Goal: Find specific page/section: Find specific page/section

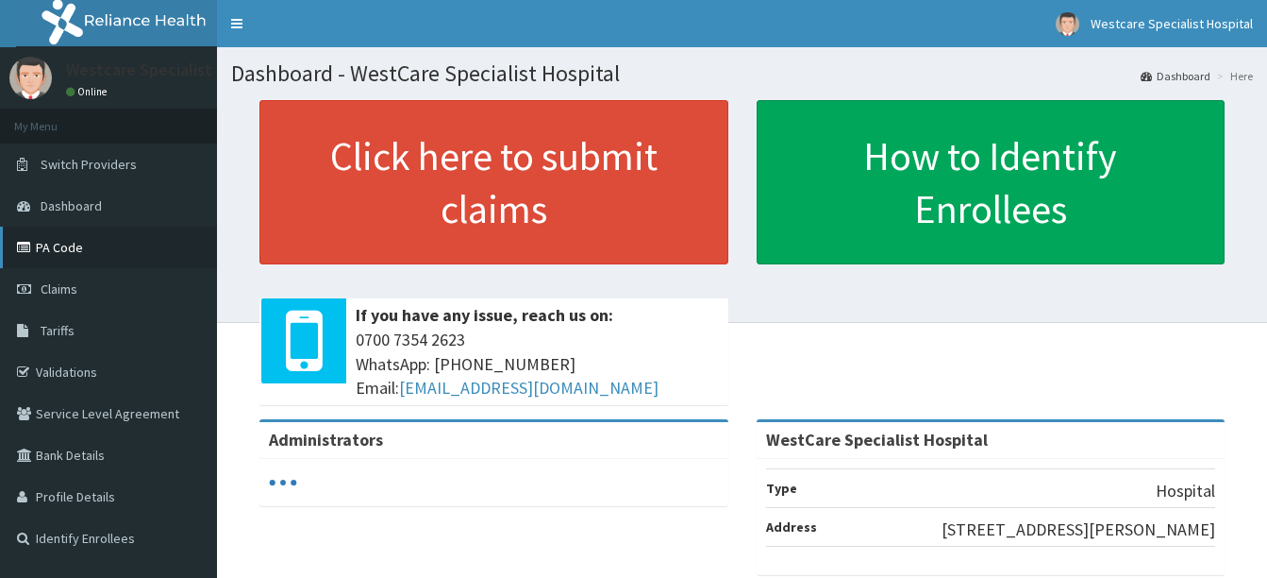
click at [40, 258] on link "PA Code" at bounding box center [108, 248] width 217 height 42
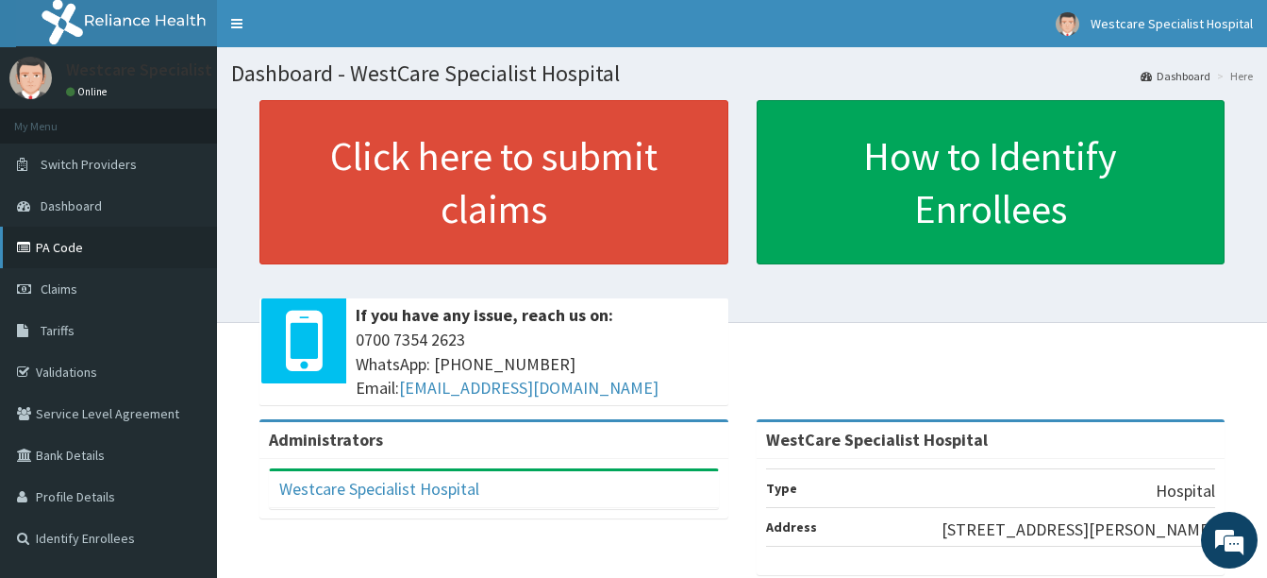
click at [85, 241] on link "PA Code" at bounding box center [108, 248] width 217 height 42
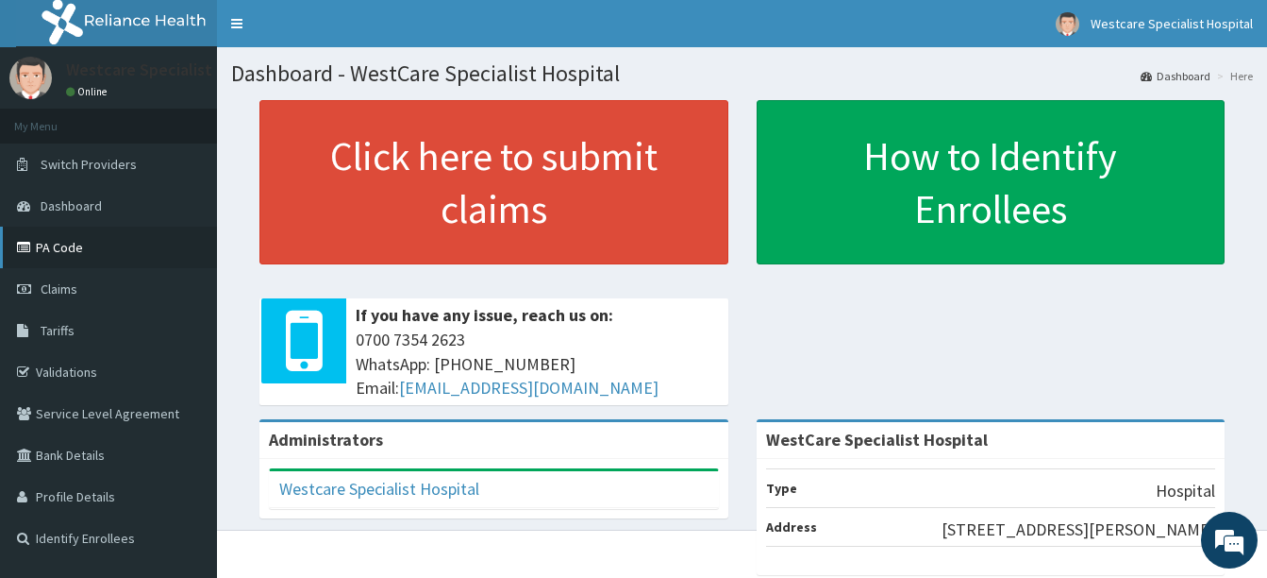
click at [42, 243] on link "PA Code" at bounding box center [108, 248] width 217 height 42
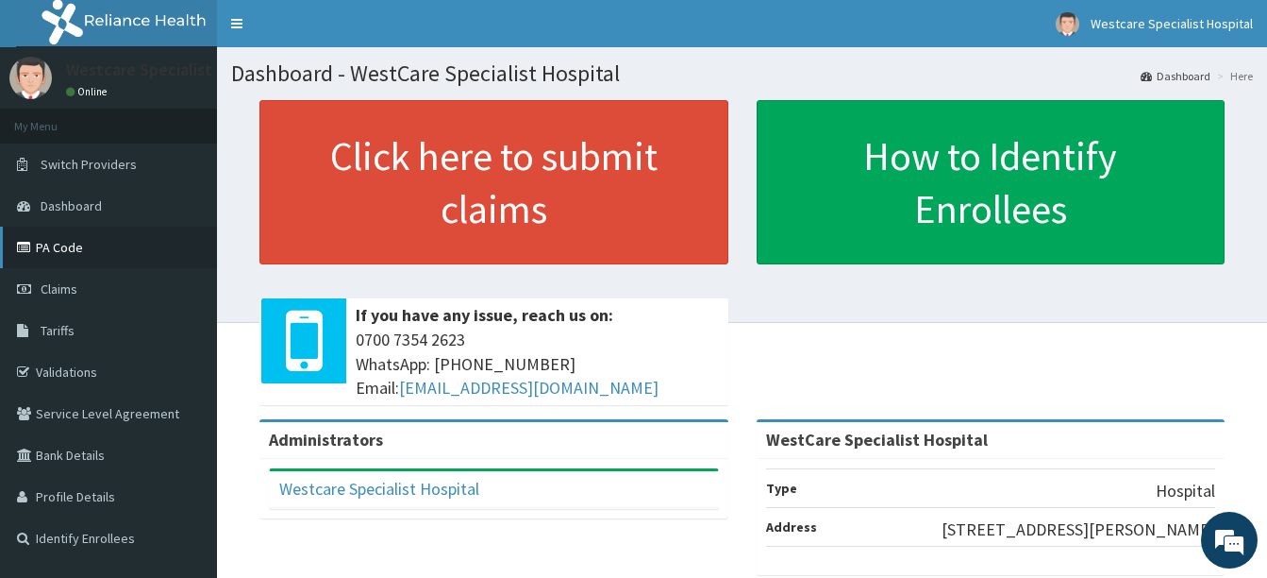
click at [117, 243] on link "PA Code" at bounding box center [108, 248] width 217 height 42
click at [62, 253] on link "PA Code" at bounding box center [108, 248] width 217 height 42
